Goal: Navigation & Orientation: Find specific page/section

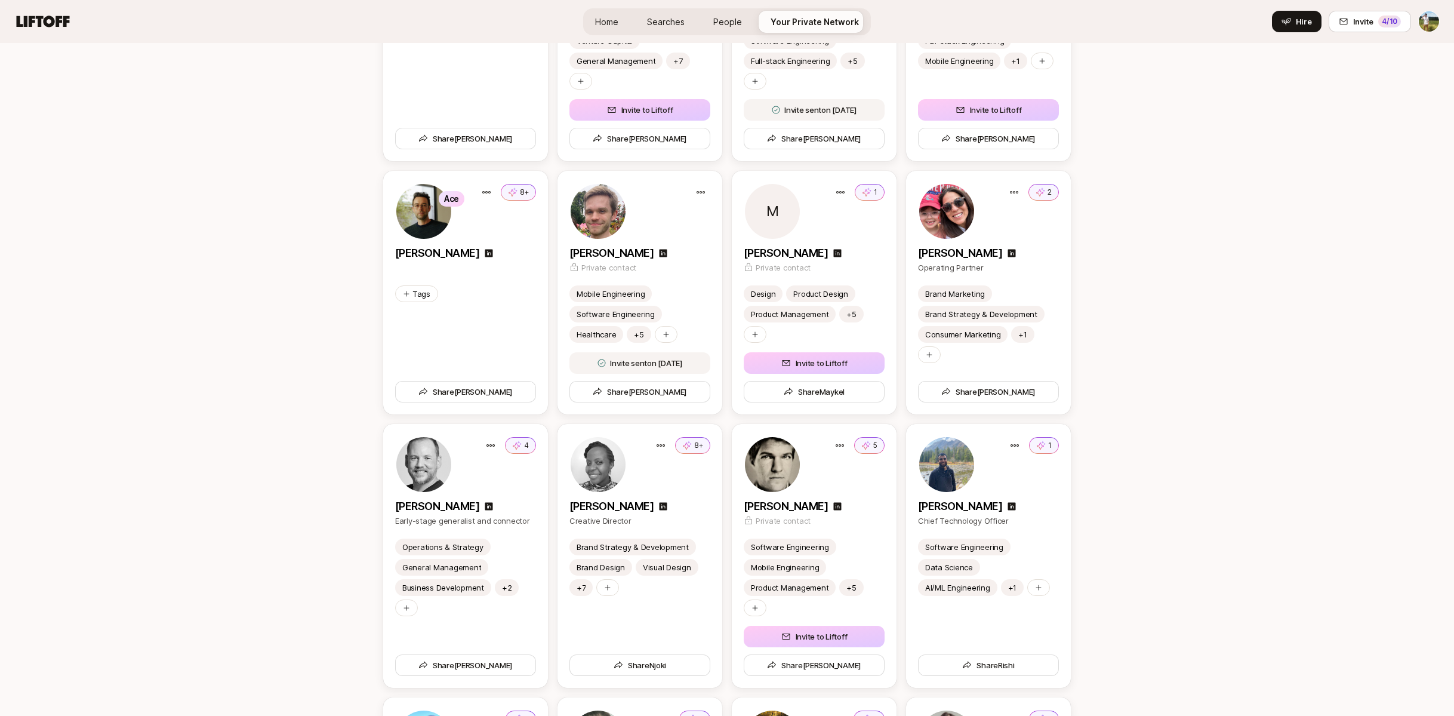
scroll to position [3412, 0]
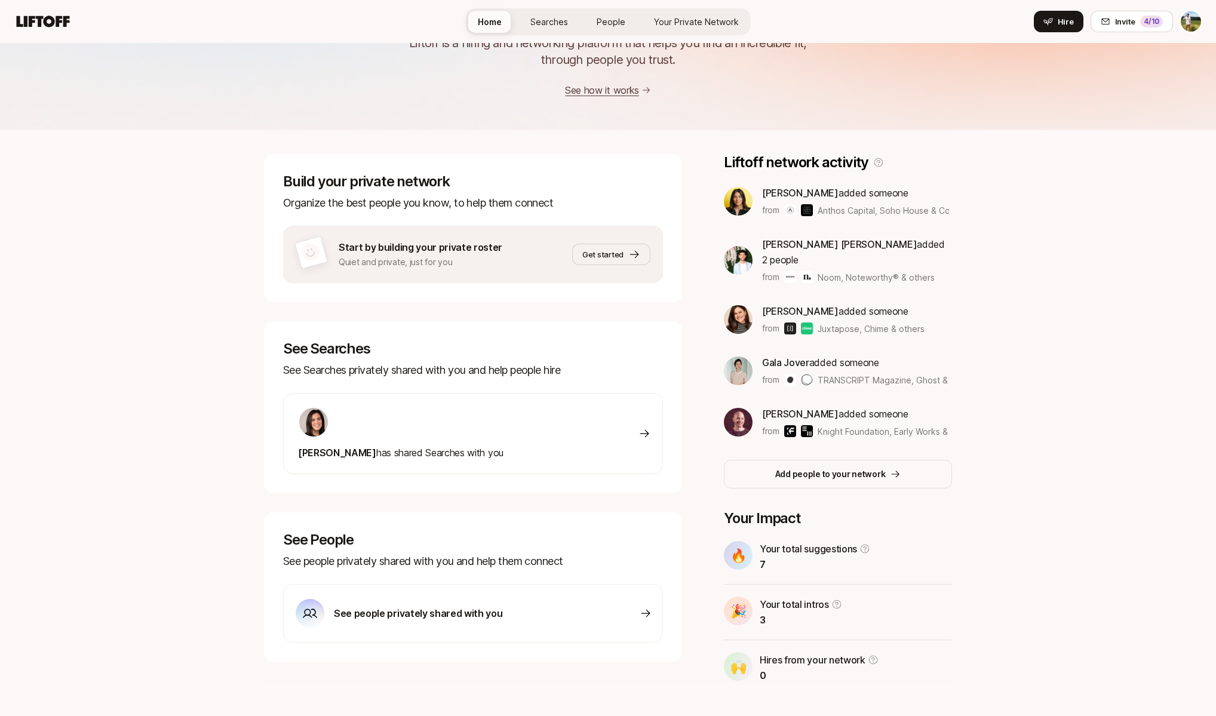
scroll to position [82, 0]
